Goal: Check status: Check status

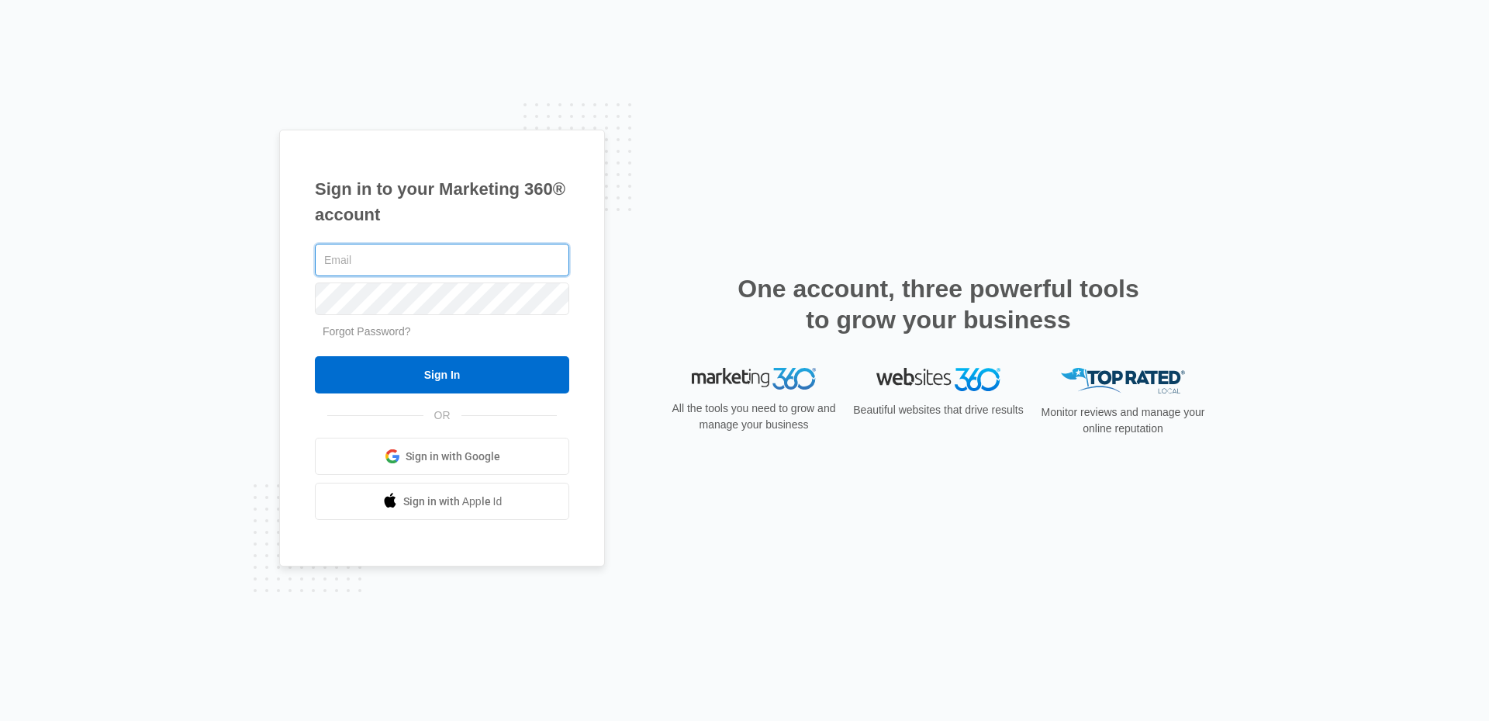
click at [406, 258] on input "text" at bounding box center [442, 260] width 254 height 33
click at [301, 270] on div "Sign in to your Marketing 360® account Forgot Password? Sign In OR Sign in with…" at bounding box center [442, 349] width 326 height 438
click at [395, 254] on input "text" at bounding box center [442, 260] width 254 height 33
type input "contact@ezdentalbilling.com"
click at [315, 356] on input "Sign In" at bounding box center [442, 374] width 254 height 37
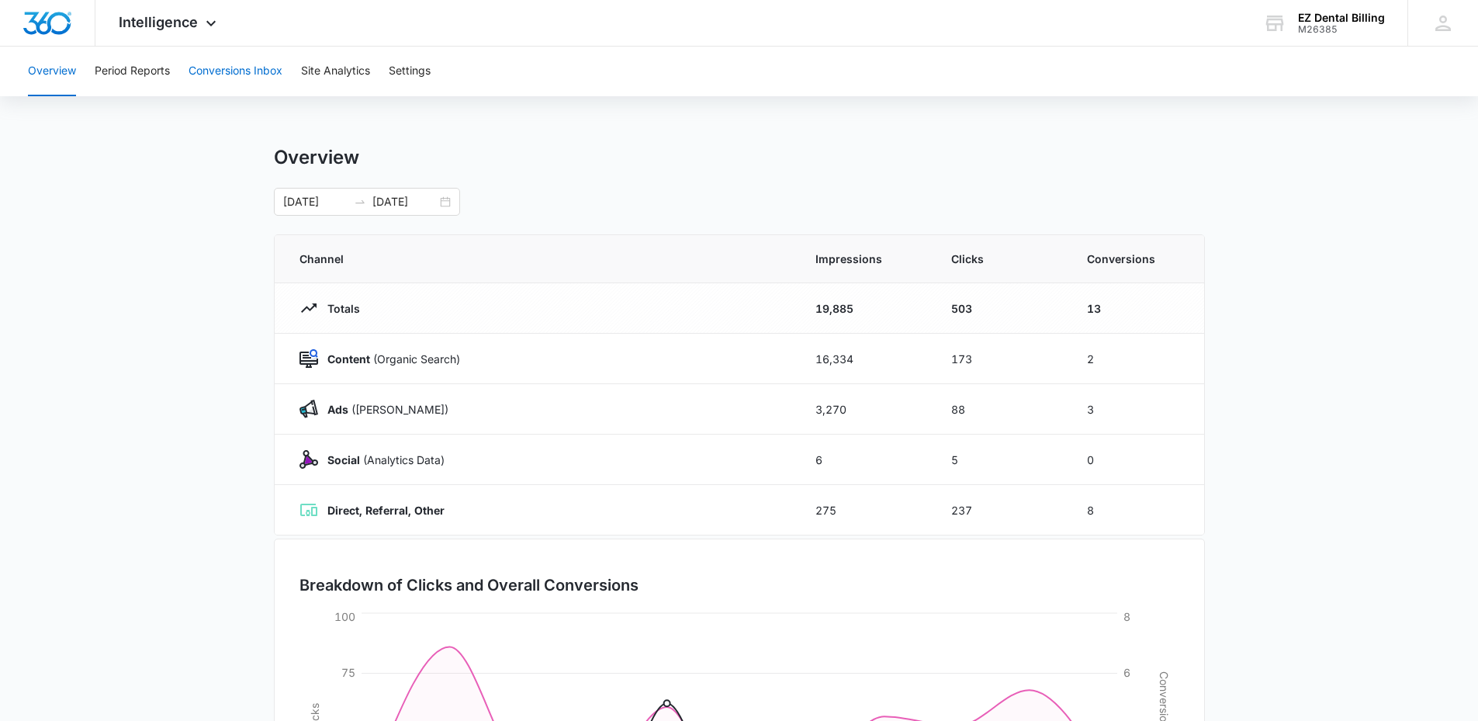
click at [202, 74] on button "Conversions Inbox" at bounding box center [236, 72] width 94 height 50
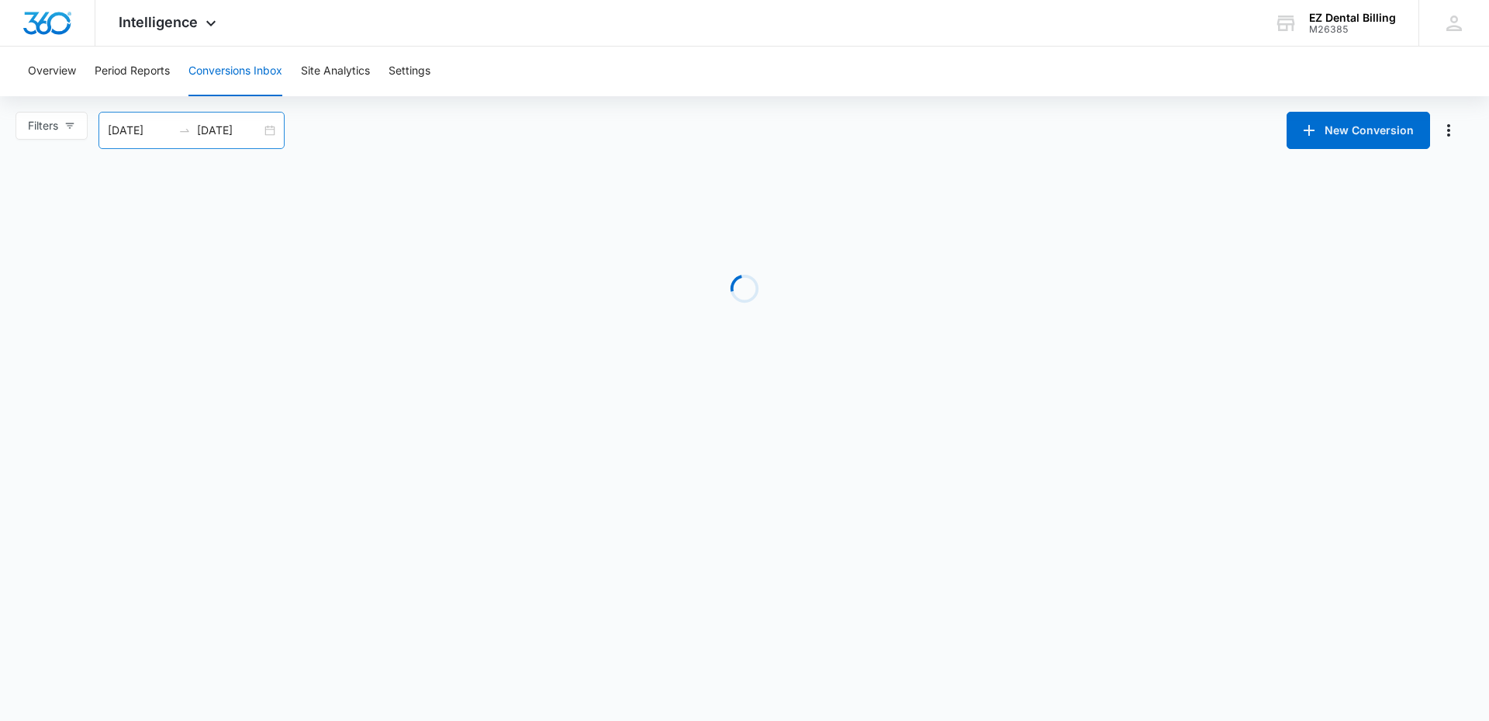
click at [168, 134] on input "08/05/2025" at bounding box center [140, 130] width 64 height 17
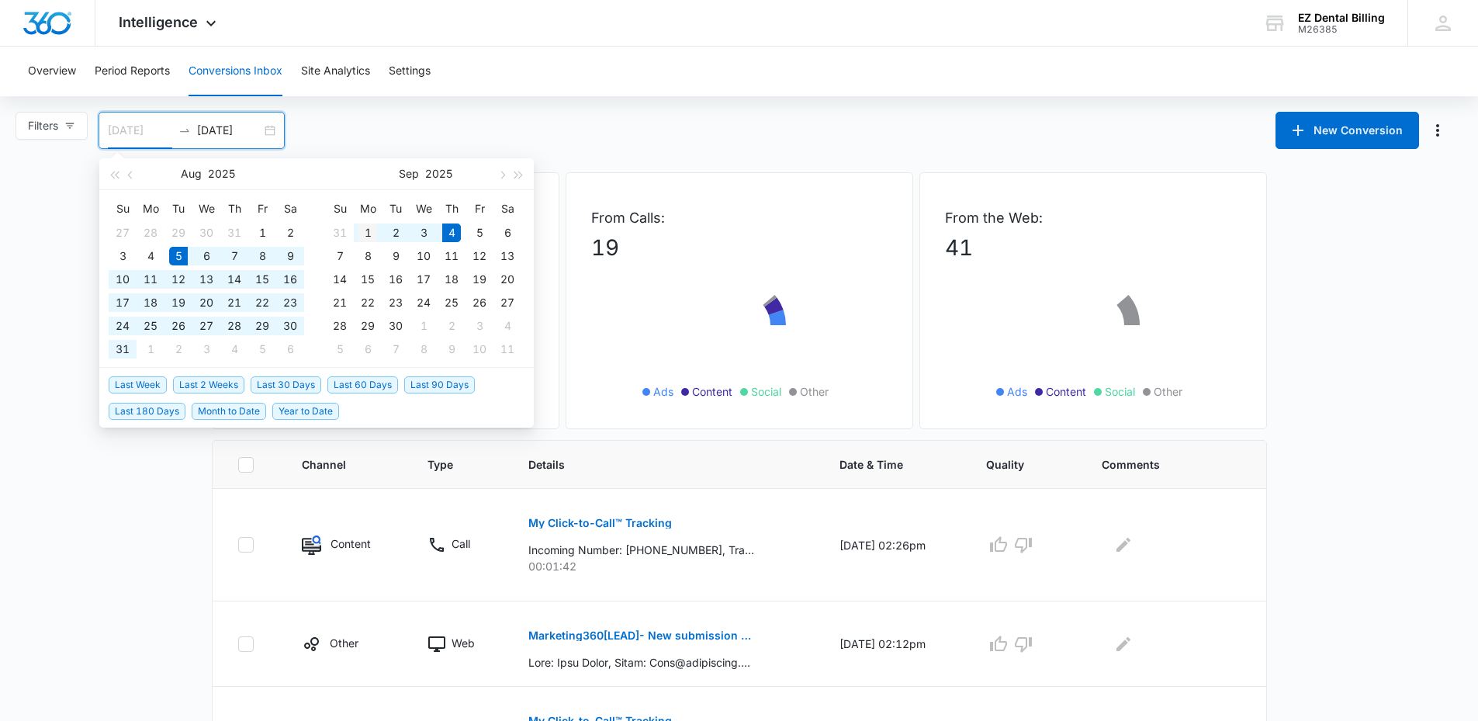
type input "09/01/2025"
click at [362, 232] on div "1" at bounding box center [367, 232] width 19 height 19
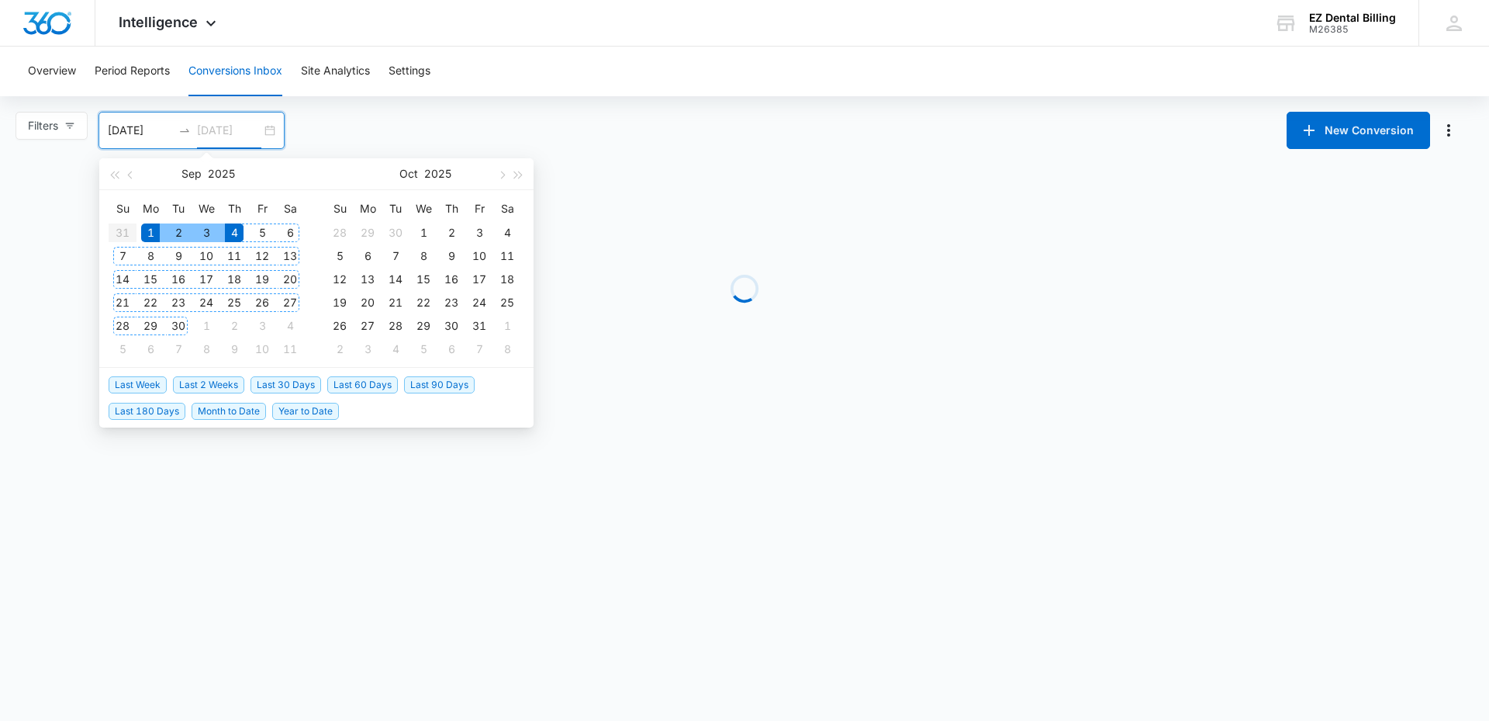
type input "09/04/2025"
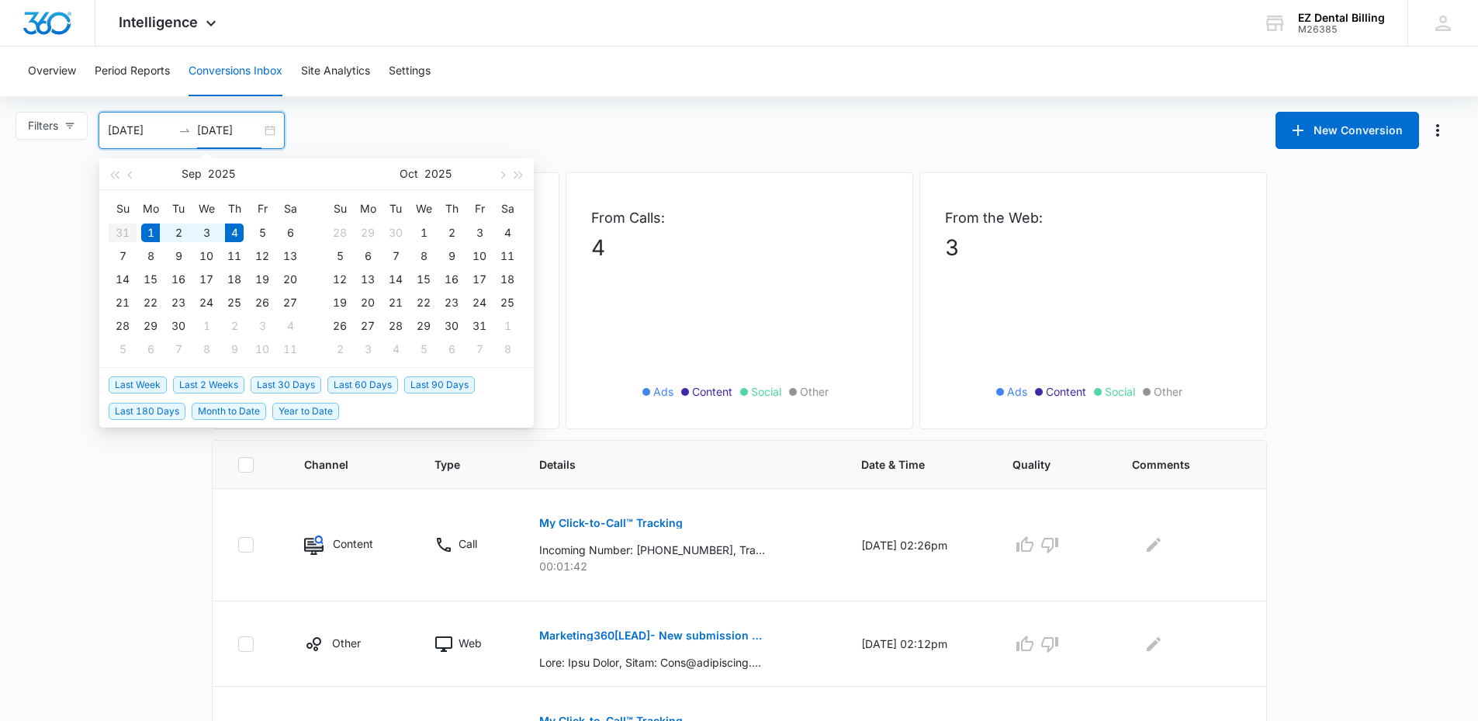
click at [391, 122] on div "Filters 09/01/2025 09/04/2025 New Conversion Sep 2025 Su Mo Tu We Th Fr Sa 31 1…" at bounding box center [739, 130] width 1478 height 37
